Goal: Task Accomplishment & Management: Manage account settings

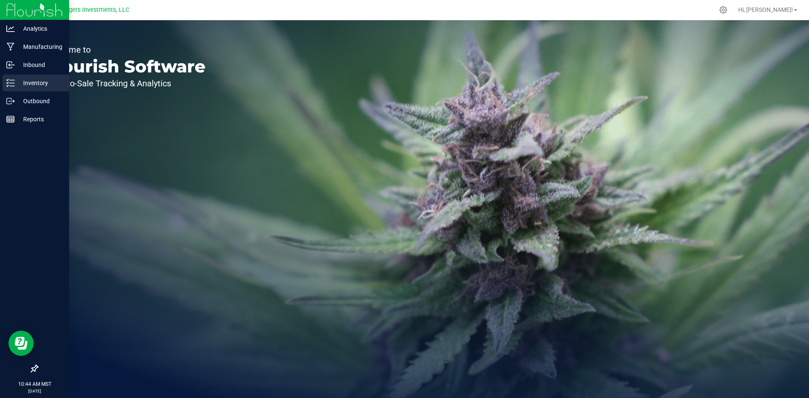
click at [40, 80] on p "Inventory" at bounding box center [40, 83] width 51 height 10
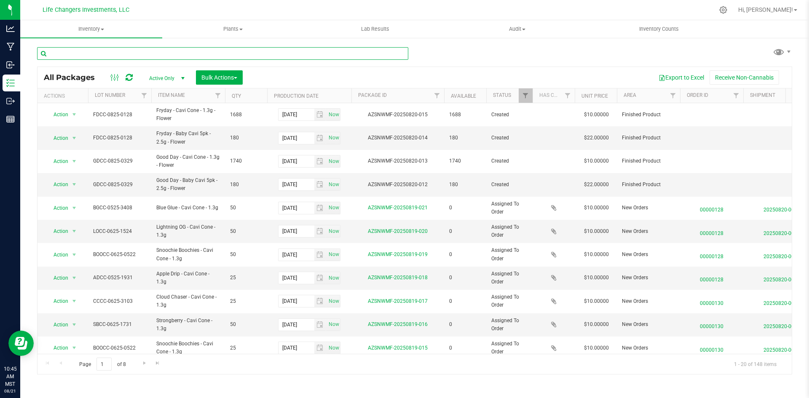
click at [143, 54] on input "text" at bounding box center [222, 53] width 371 height 13
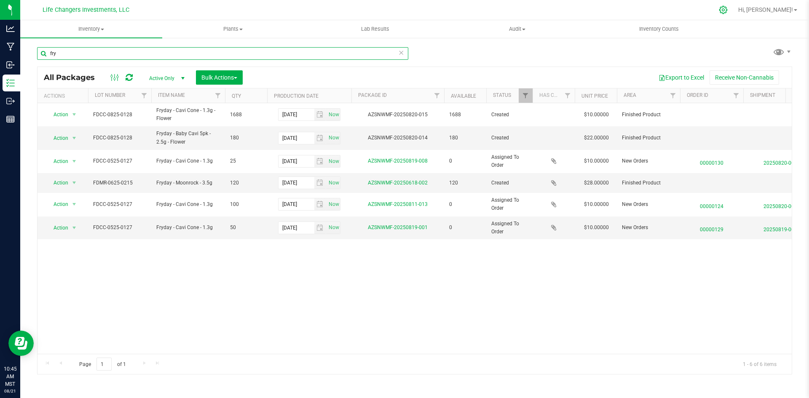
type input "fry"
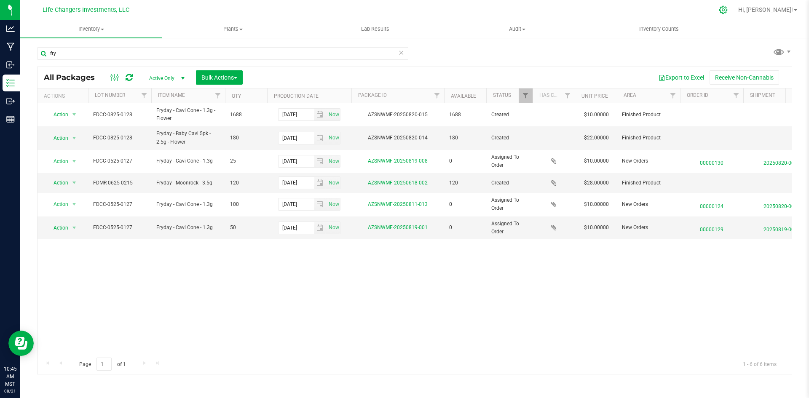
click at [728, 10] on icon at bounding box center [723, 9] width 9 height 9
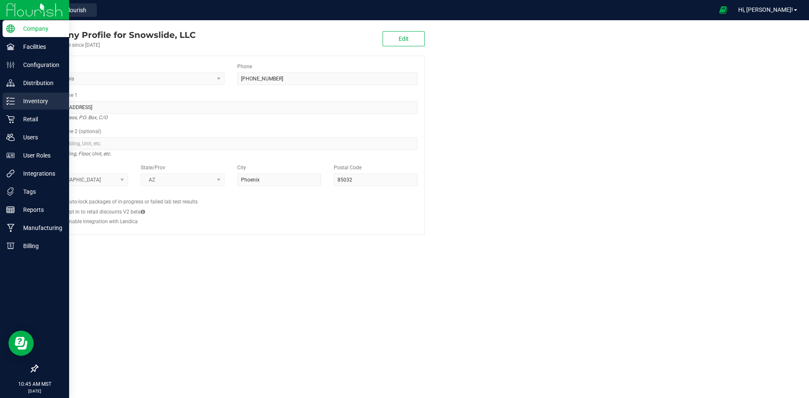
click at [34, 101] on p "Inventory" at bounding box center [40, 101] width 51 height 10
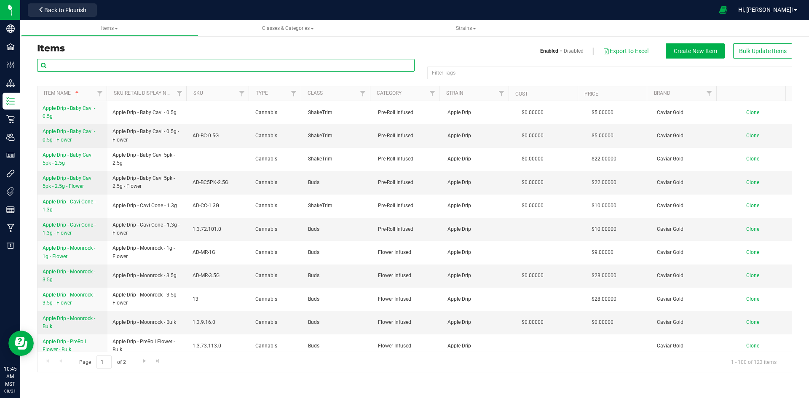
click at [123, 66] on input "text" at bounding box center [225, 65] width 377 height 13
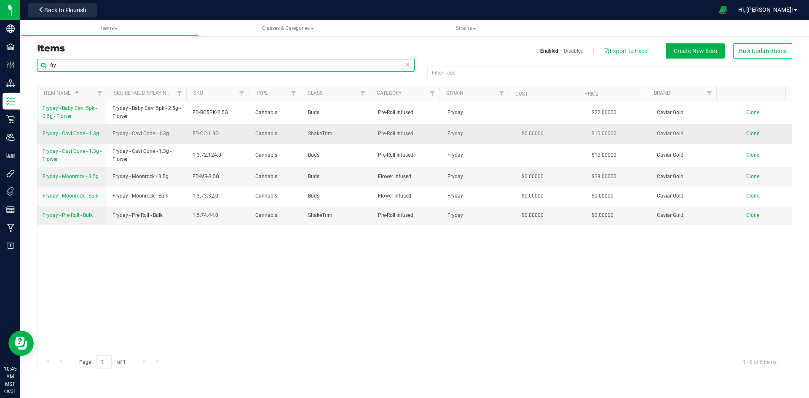
type input "fry"
click at [66, 133] on span "Fryday - Cavi Cone - 1.3g" at bounding box center [71, 134] width 56 height 6
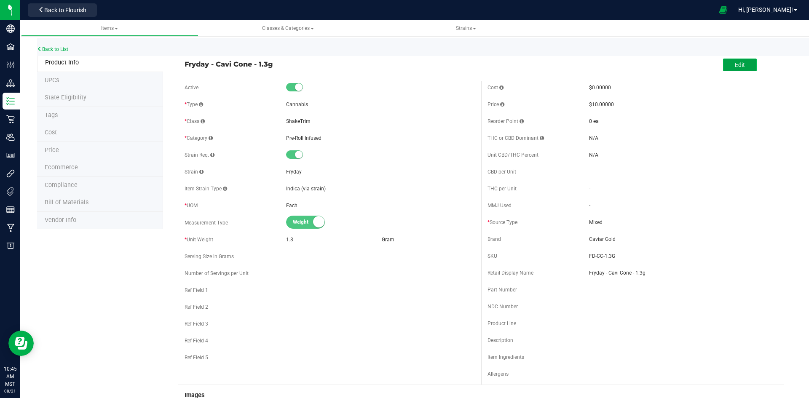
click at [735, 62] on span "Edit" at bounding box center [740, 65] width 10 height 7
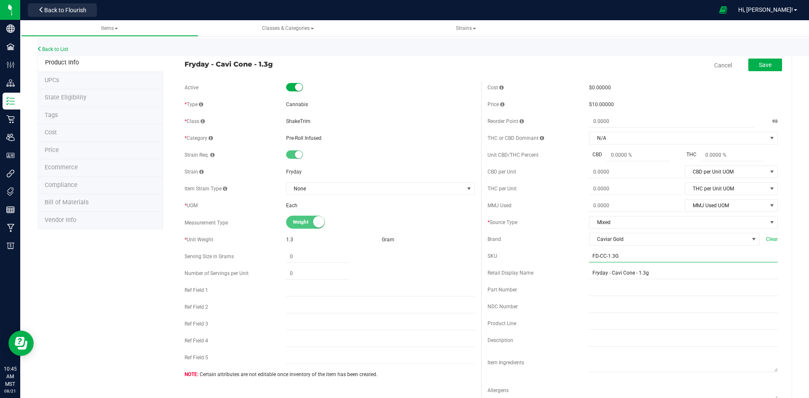
drag, startPoint x: 602, startPoint y: 254, endPoint x: 559, endPoint y: 255, distance: 43.0
click at [559, 255] on div "SKU FD-CC-1.3G" at bounding box center [632, 256] width 290 height 13
type input "9"
click at [759, 66] on span "Save" at bounding box center [765, 65] width 13 height 7
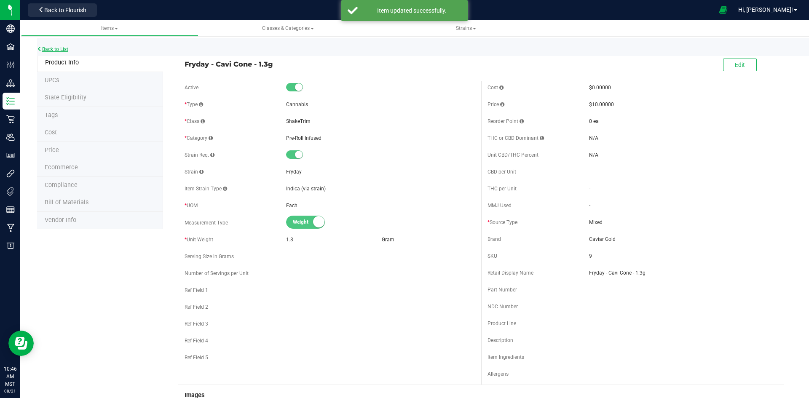
click at [58, 48] on link "Back to List" at bounding box center [52, 49] width 31 height 6
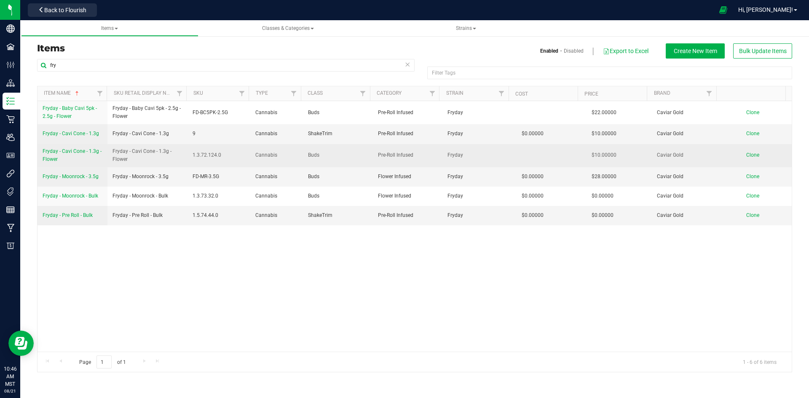
click at [63, 151] on span "Fryday - Cavi Cone - 1.3g - Flower" at bounding box center [72, 155] width 59 height 14
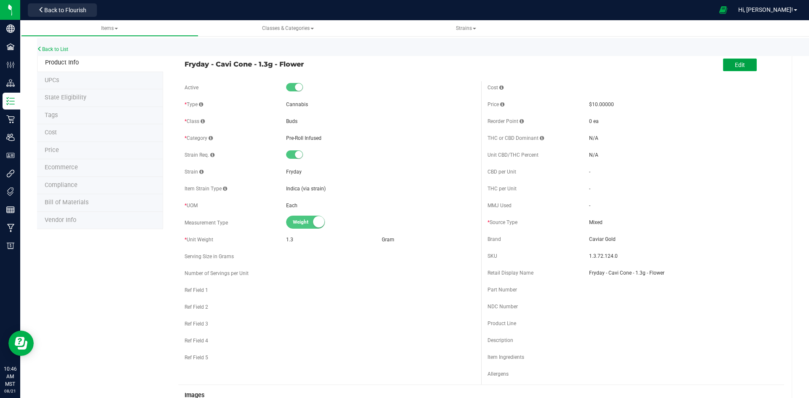
click at [735, 63] on span "Edit" at bounding box center [740, 65] width 10 height 7
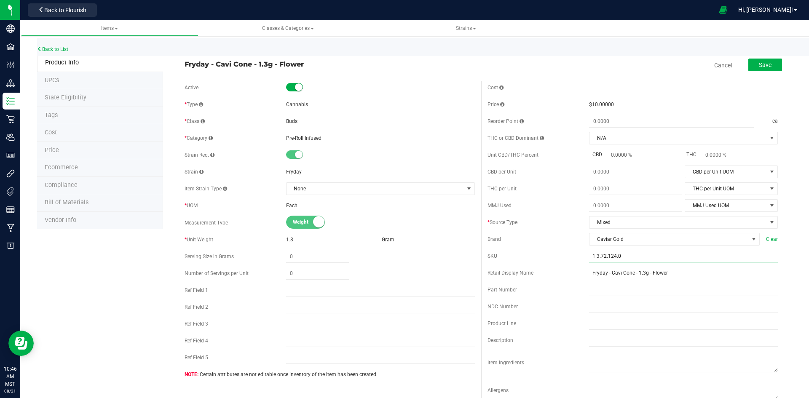
drag, startPoint x: 597, startPoint y: 254, endPoint x: 559, endPoint y: 256, distance: 38.4
click at [556, 255] on div "SKU 1.3.72.124.0" at bounding box center [632, 256] width 290 height 13
paste input "FD-CC-1.3G"
type input "FD-CC-1.3G"
click at [540, 284] on div "Retail Display Name Fryday - Cavi Cone - 1.3g - Flower" at bounding box center [632, 280] width 290 height 13
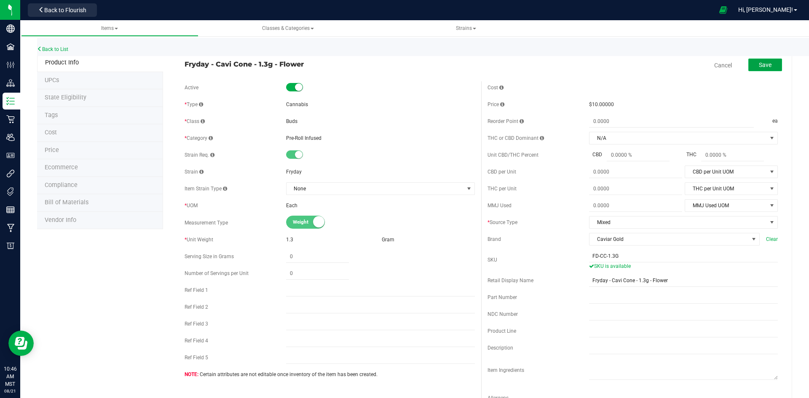
click at [762, 63] on span "Save" at bounding box center [765, 65] width 13 height 7
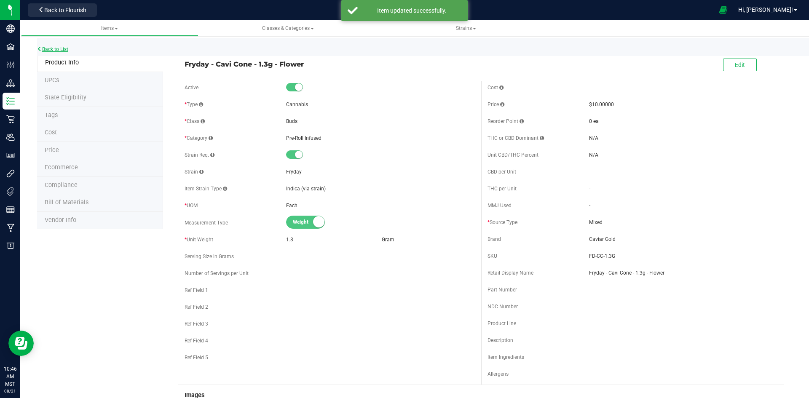
click at [65, 47] on link "Back to List" at bounding box center [52, 49] width 31 height 6
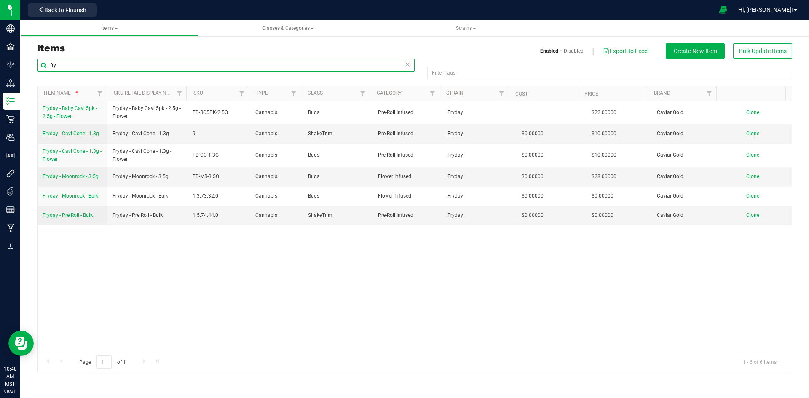
click at [87, 66] on input "fry" at bounding box center [225, 65] width 377 height 13
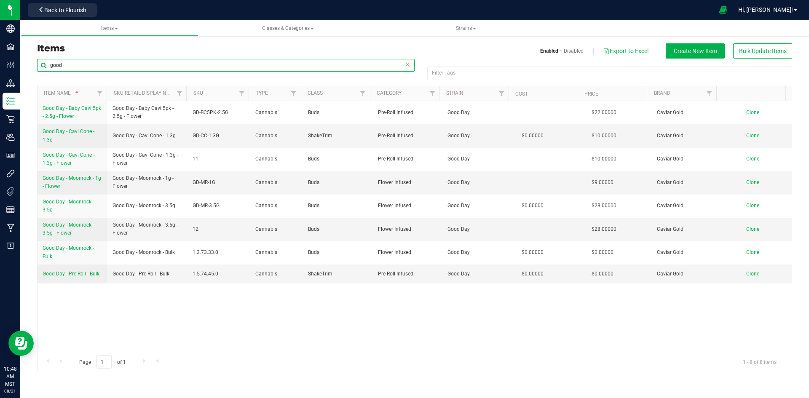
type input "good"
